Goal: Task Accomplishment & Management: Use online tool/utility

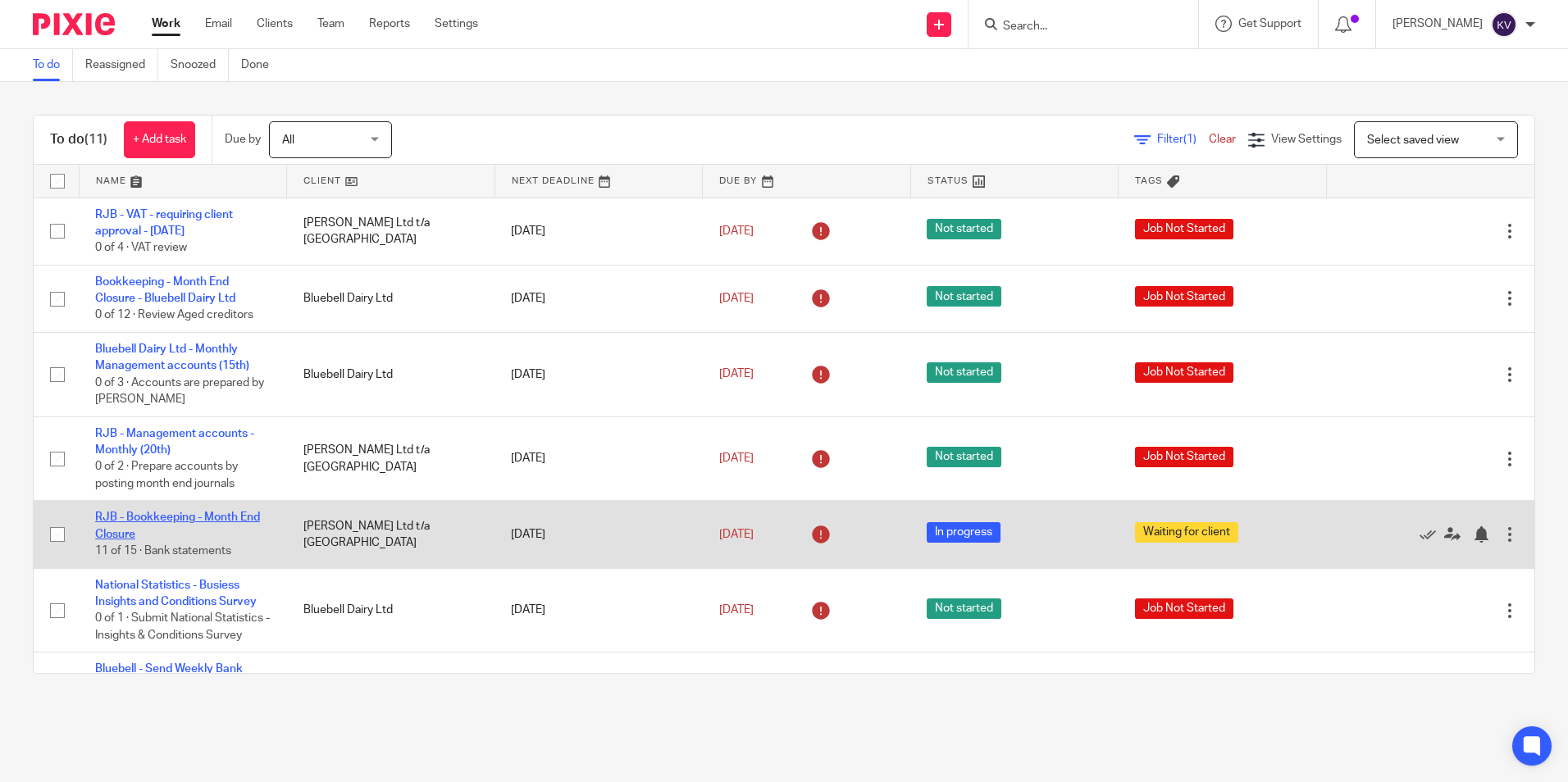
click at [120, 516] on link "RJB - Bookkeeping - Month End Closure" at bounding box center [177, 526] width 165 height 28
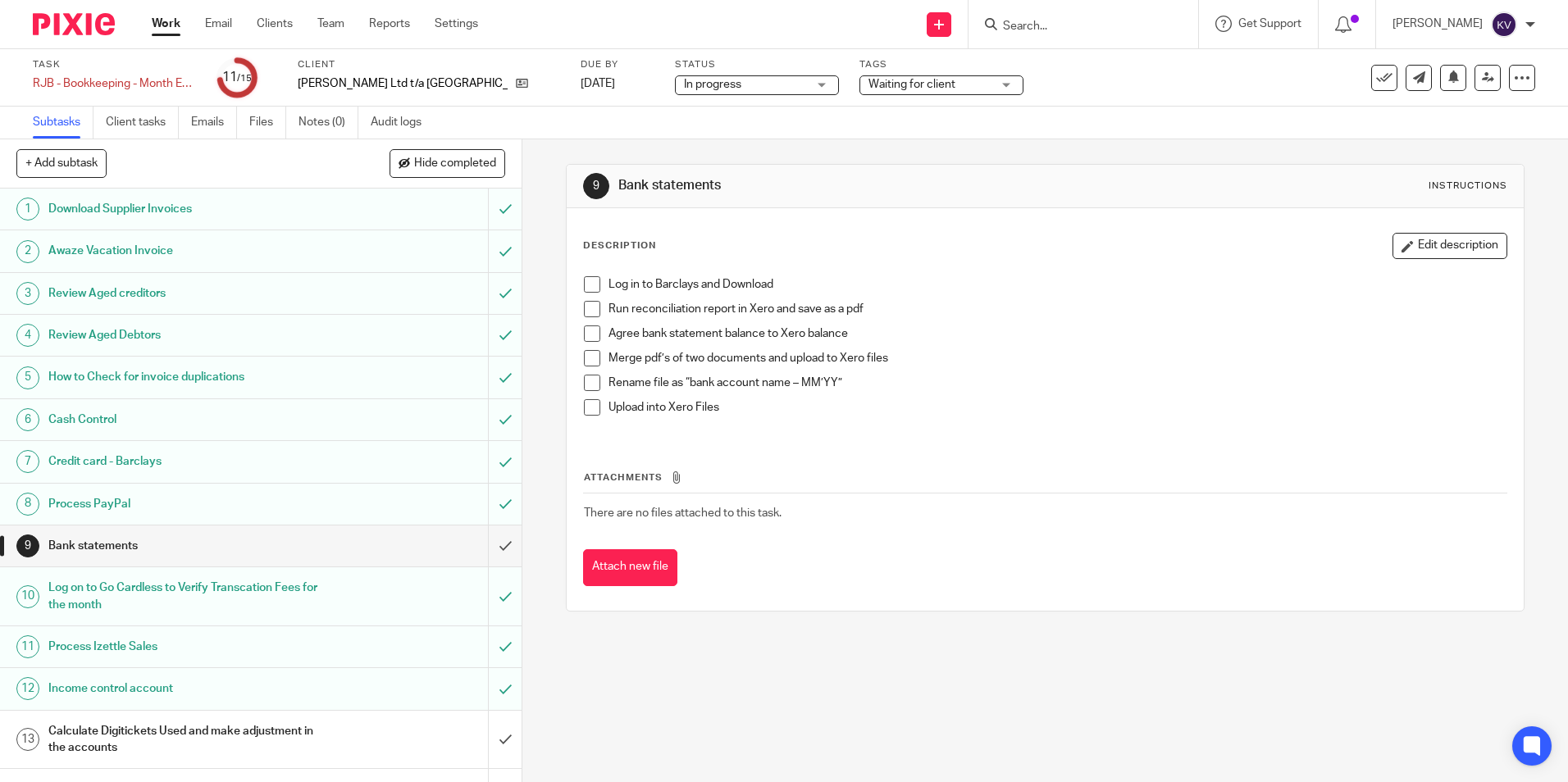
click at [168, 732] on h1 "Calculate Digitickets Used and make adjustment in the accounts" at bounding box center [189, 740] width 282 height 41
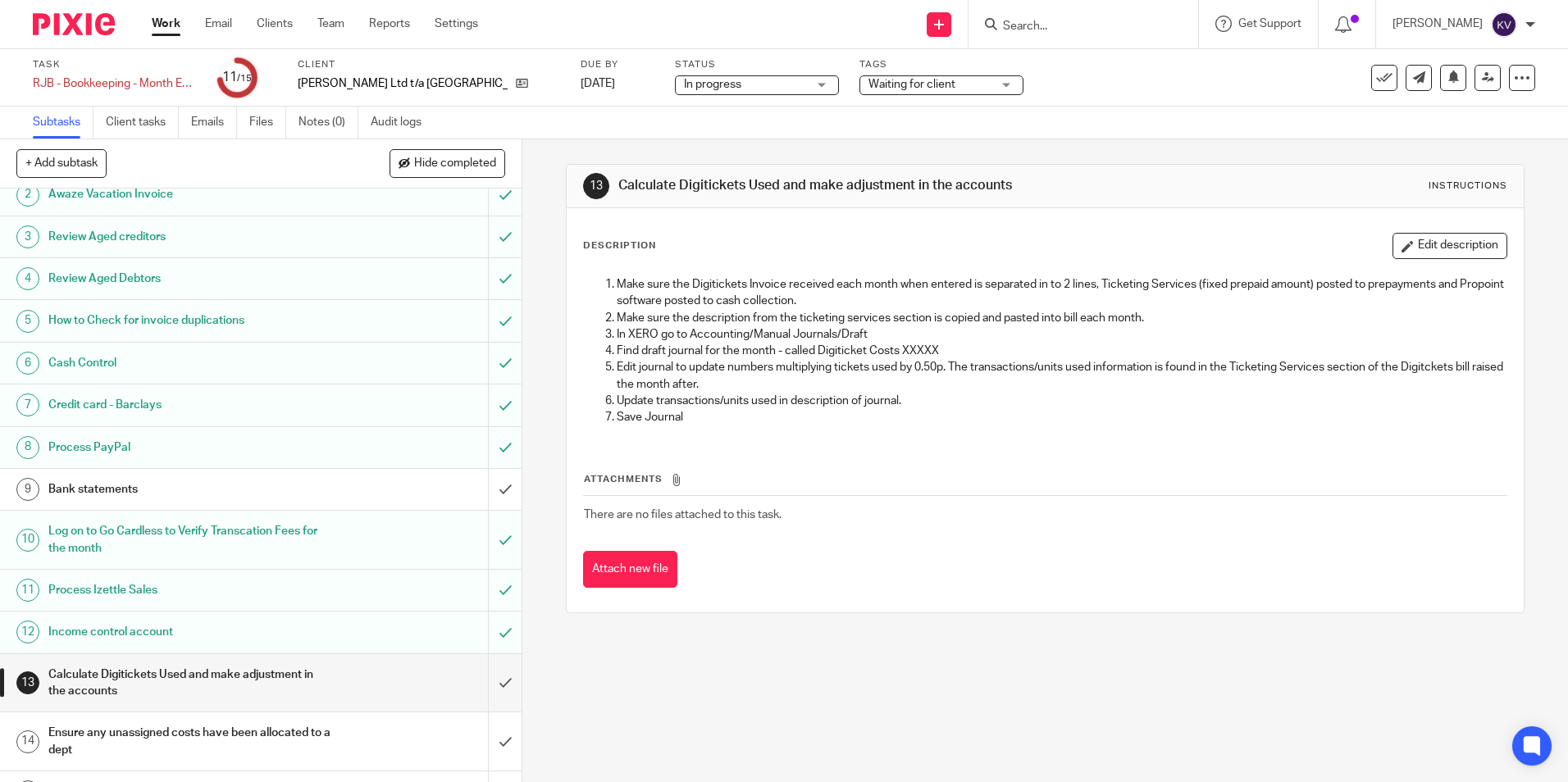
scroll to position [105, 0]
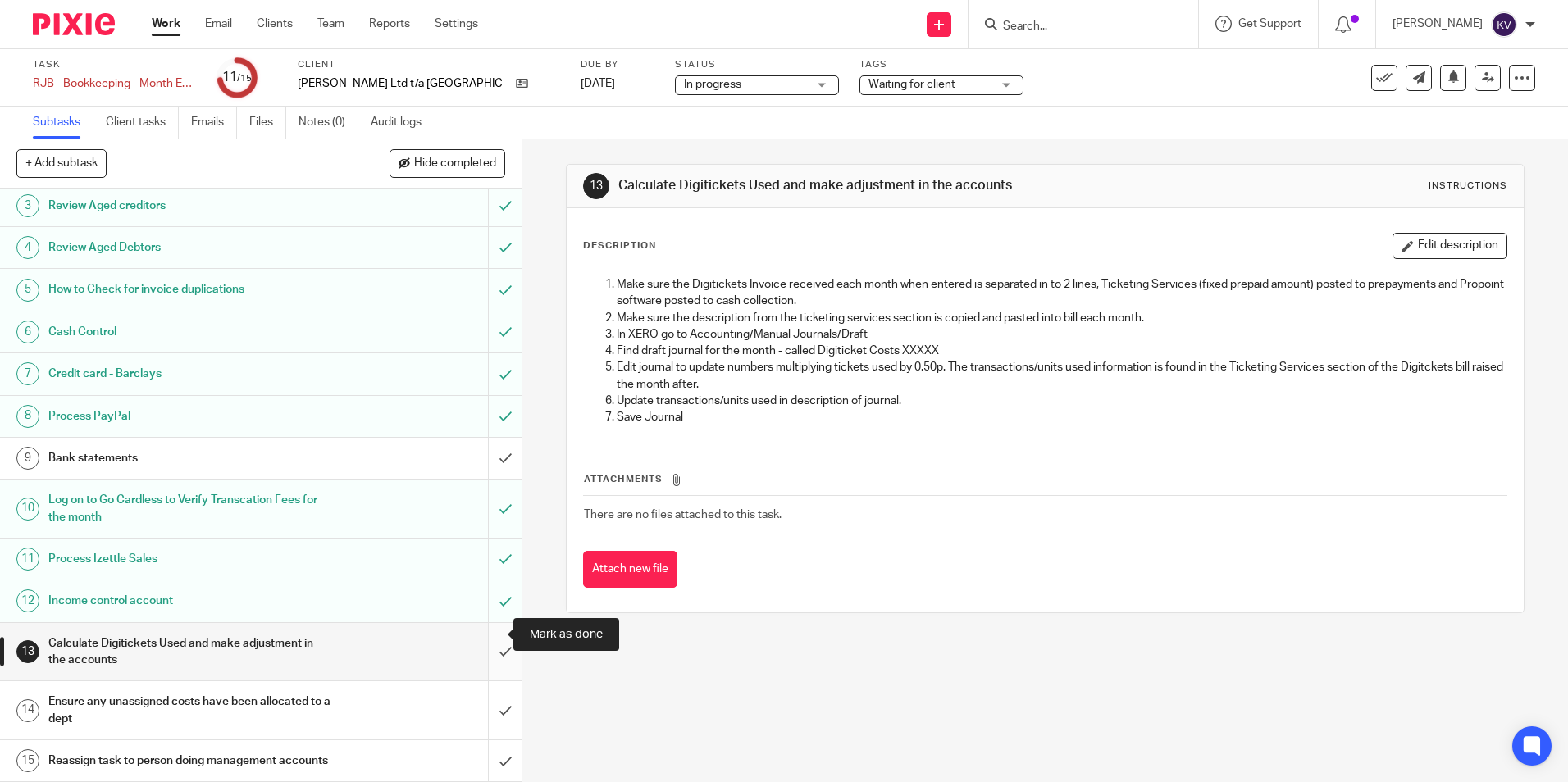
click at [486, 635] on input "submit" at bounding box center [260, 652] width 521 height 58
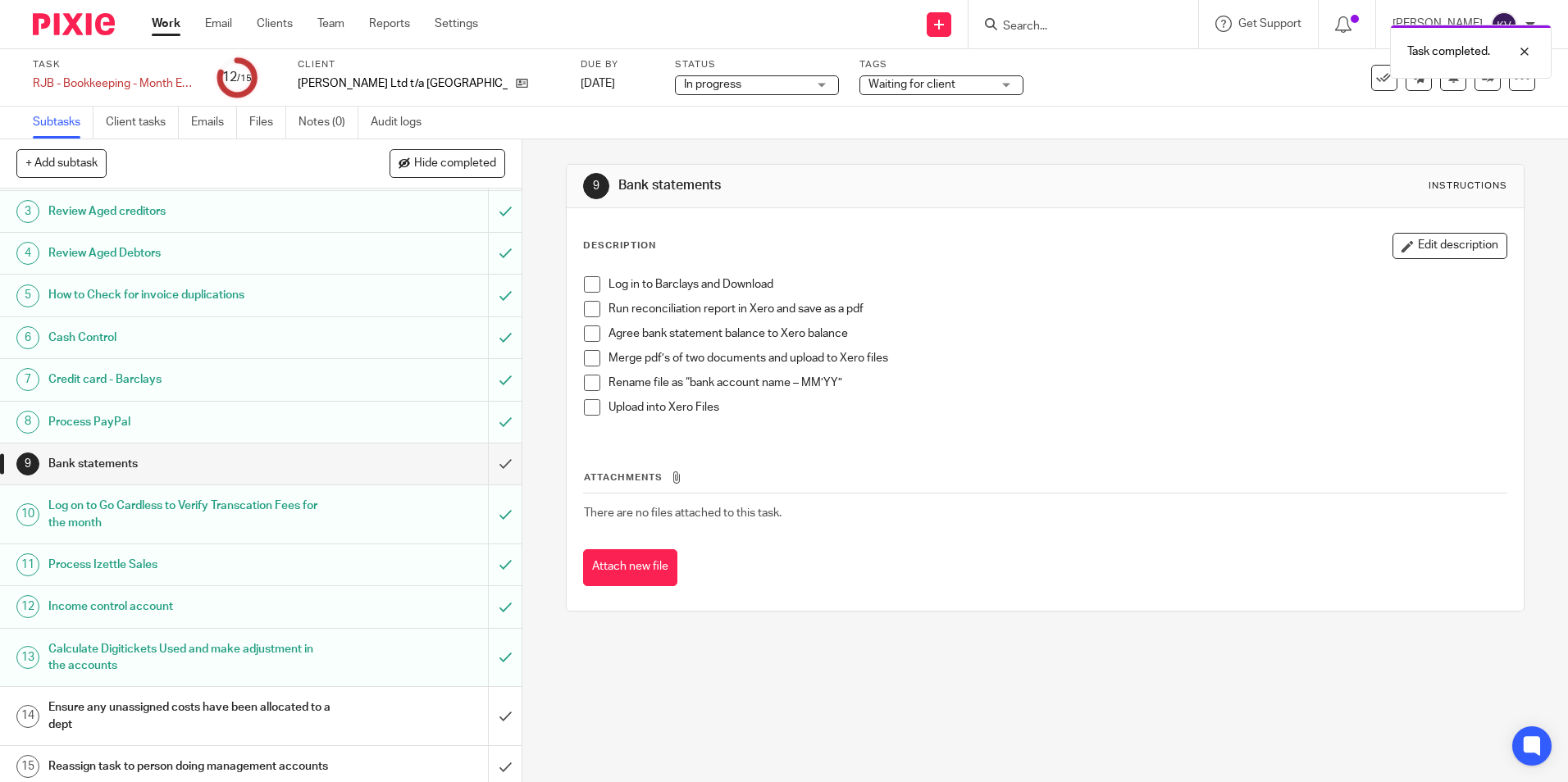
scroll to position [105, 0]
